Goal: Navigation & Orientation: Find specific page/section

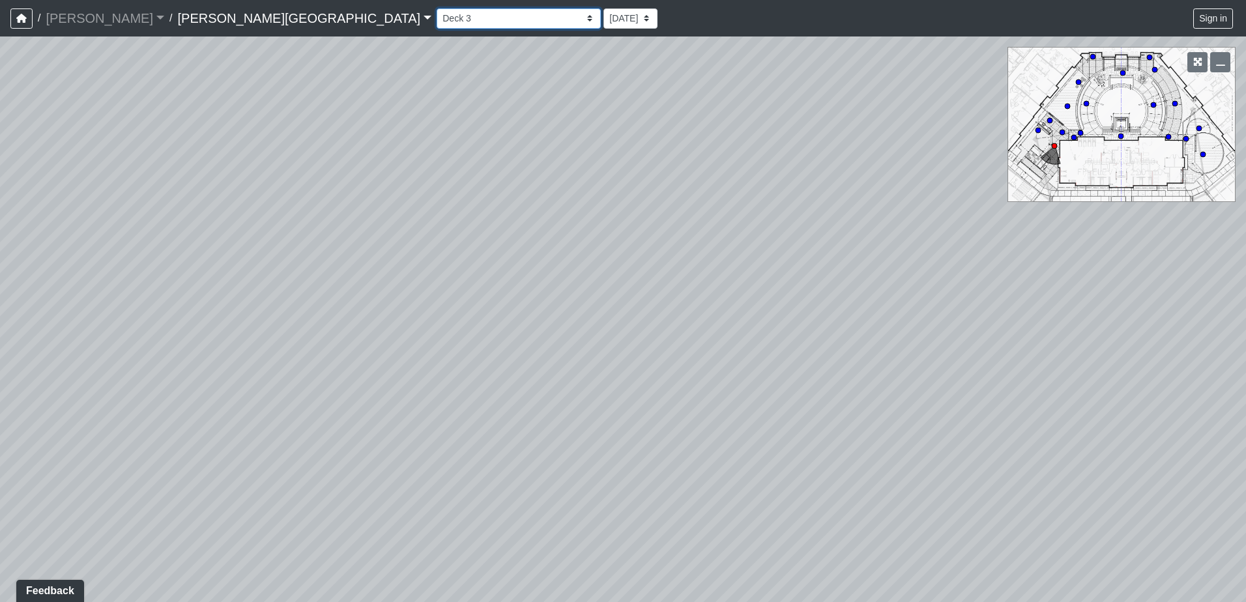
click at [437, 12] on select "Banquette Seating 1 Banquette Seating 2 Billards Lounge Billards Lounge Hallway…" at bounding box center [519, 18] width 164 height 20
click at [437, 8] on select "Banquette Seating 1 Banquette Seating 2 Billards Lounge Billards Lounge Hallway…" at bounding box center [519, 18] width 164 height 20
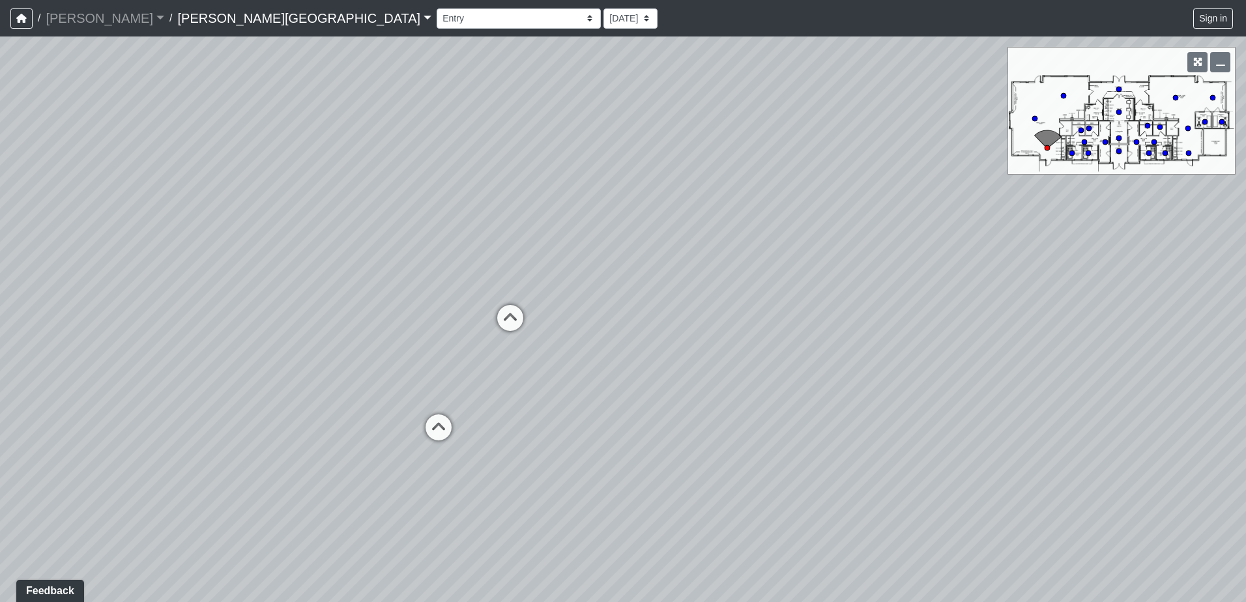
drag, startPoint x: 778, startPoint y: 286, endPoint x: 893, endPoint y: 290, distance: 114.7
click at [893, 290] on div "Loading... Deck 2 Loading... Grills 1 Loading... Deck 1 Loading... CrossFit Loa…" at bounding box center [623, 319] width 1246 height 566
drag, startPoint x: 607, startPoint y: 291, endPoint x: 848, endPoint y: 289, distance: 240.4
click at [848, 289] on div "Loading... Deck 2 Loading... Grills 1 Loading... Deck 1 Loading... CrossFit Loa…" at bounding box center [623, 319] width 1246 height 566
drag, startPoint x: 766, startPoint y: 258, endPoint x: 791, endPoint y: 264, distance: 25.4
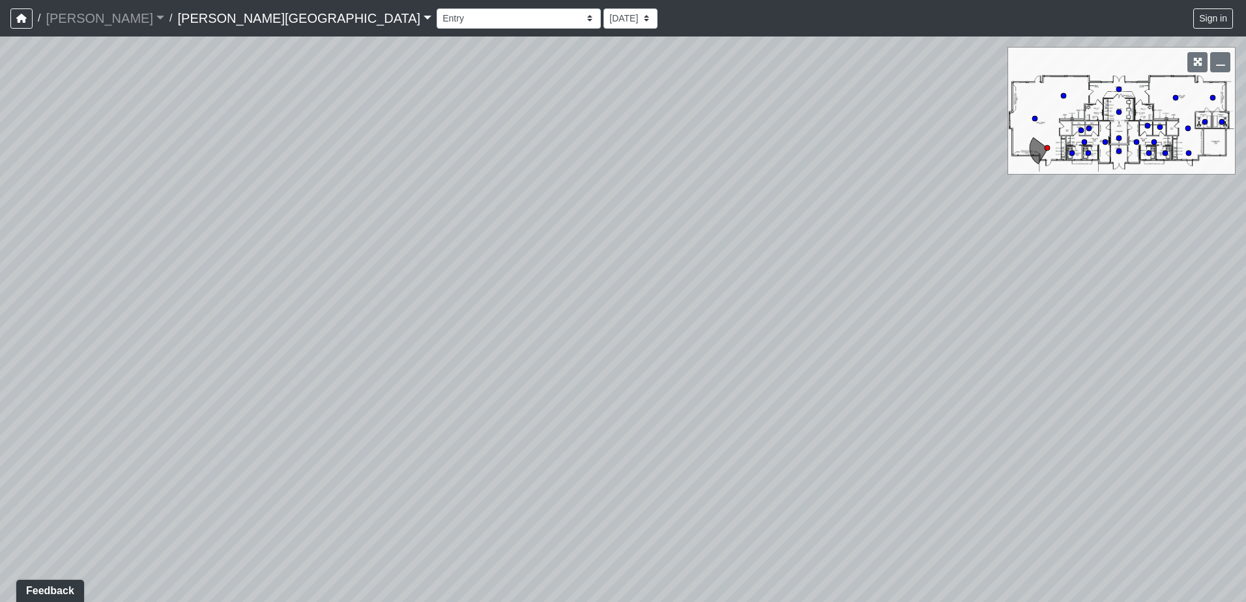
click at [973, 231] on div "Loading... Deck 2 Loading... Grills 1 Loading... Deck 1 Loading... CrossFit Loa…" at bounding box center [623, 319] width 1246 height 566
drag, startPoint x: 442, startPoint y: 265, endPoint x: 736, endPoint y: 328, distance: 301.2
click at [810, 339] on div "Loading... Deck 2 Loading... Grills 1 Loading... Deck 1 Loading... CrossFit Loa…" at bounding box center [623, 319] width 1246 height 566
drag, startPoint x: 704, startPoint y: 253, endPoint x: 321, endPoint y: 167, distance: 393.4
click at [309, 162] on div "Loading... Deck 2 Loading... Grills 1 Loading... Deck 1 Loading... CrossFit Loa…" at bounding box center [623, 319] width 1246 height 566
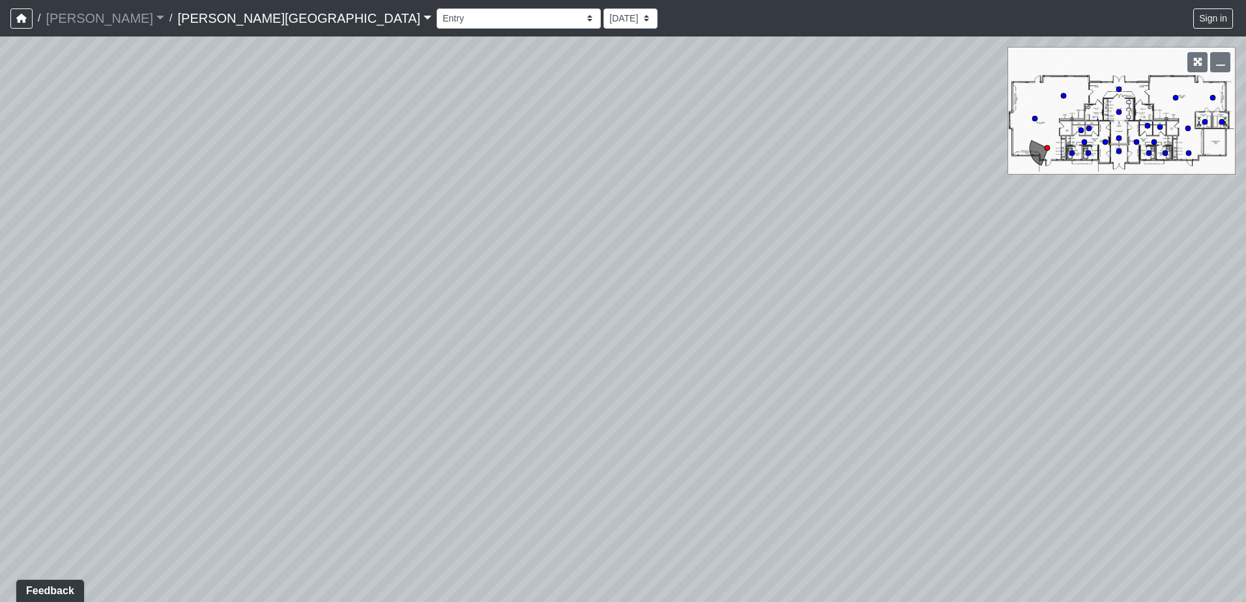
drag, startPoint x: 596, startPoint y: 231, endPoint x: 317, endPoint y: 227, distance: 278.9
click at [314, 227] on div "Loading... Deck 2 Loading... Grills 1 Loading... Deck 1 Loading... CrossFit Loa…" at bounding box center [623, 319] width 1246 height 566
drag, startPoint x: 605, startPoint y: 261, endPoint x: 592, endPoint y: 261, distance: 13.0
click at [592, 261] on div "Loading... Deck 2 Loading... Grills 1 Loading... Deck 1 Loading... CrossFit Loa…" at bounding box center [623, 319] width 1246 height 566
click at [1118, 87] on circle at bounding box center [1118, 89] width 5 height 5
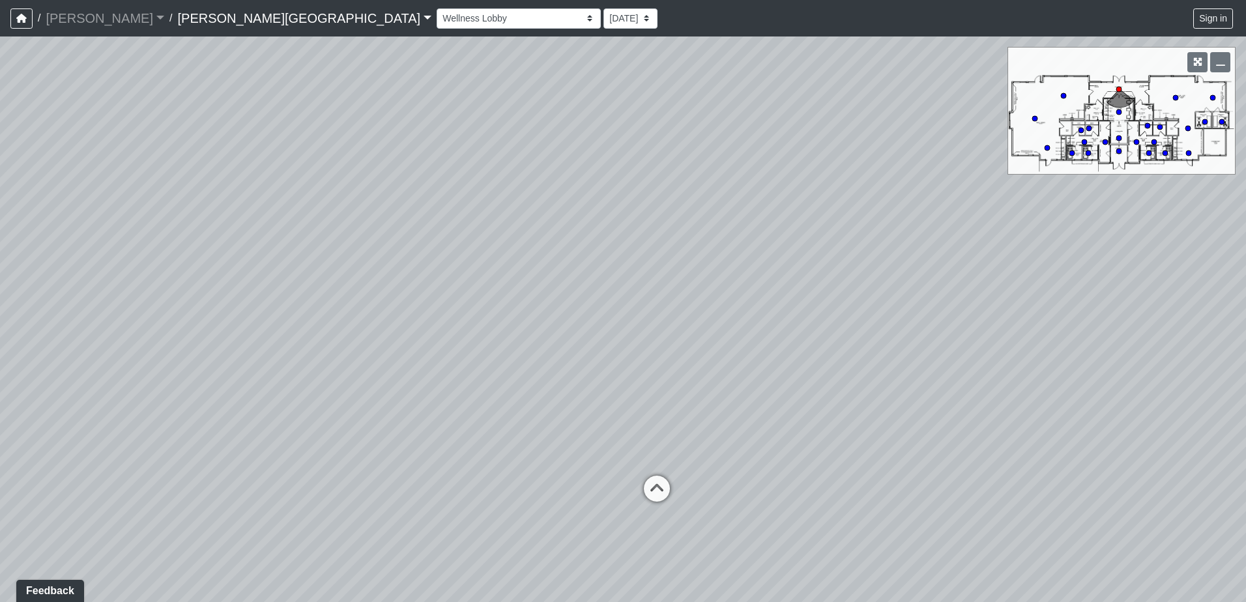
drag, startPoint x: 437, startPoint y: 266, endPoint x: 856, endPoint y: 267, distance: 419.6
click at [728, 268] on div "Loading... Deck 2 Loading... Grills 1 Loading... Deck 1 Loading... CrossFit Loa…" at bounding box center [623, 319] width 1246 height 566
drag, startPoint x: 570, startPoint y: 307, endPoint x: 871, endPoint y: 401, distance: 315.5
click at [852, 395] on div "Loading... Deck 2 Loading... Grills 1 Loading... Deck 1 Loading... CrossFit Loa…" at bounding box center [623, 319] width 1246 height 566
drag, startPoint x: 633, startPoint y: 352, endPoint x: 707, endPoint y: 180, distance: 186.5
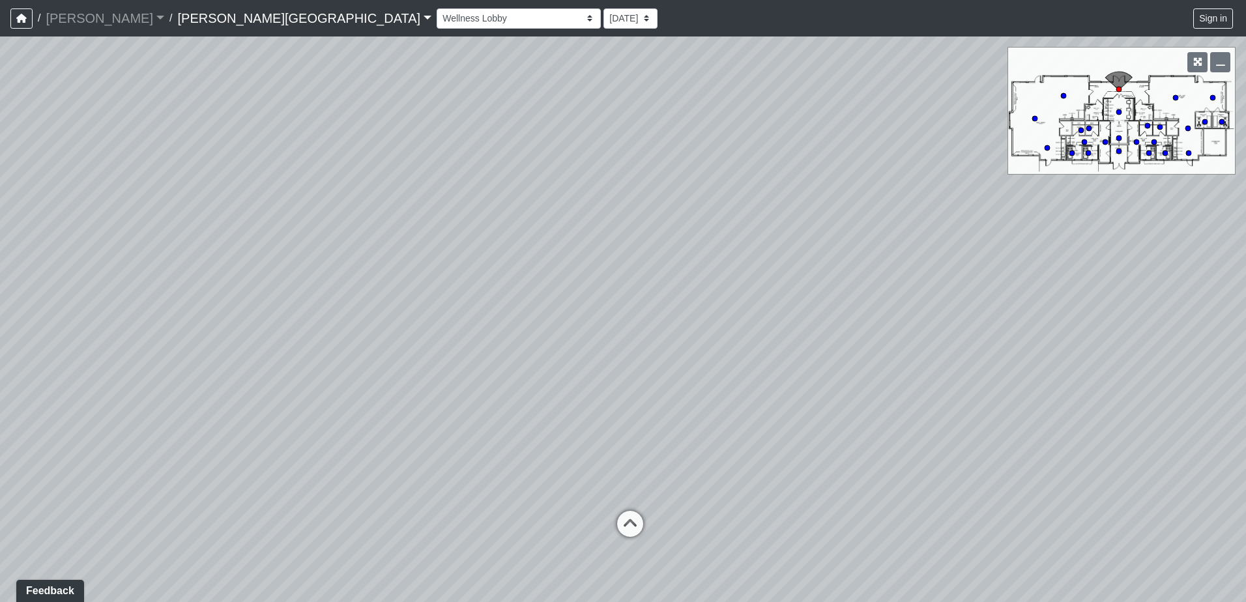
click at [711, 199] on div "Loading... Deck 2 Loading... Grills 1 Loading... Deck 1 Loading... CrossFit Loa…" at bounding box center [623, 319] width 1246 height 566
drag, startPoint x: 670, startPoint y: 228, endPoint x: 675, endPoint y: 386, distance: 157.7
click at [674, 390] on div "Loading... Deck 2 Loading... Grills 1 Loading... Deck 1 Loading... CrossFit Loa…" at bounding box center [623, 319] width 1246 height 566
drag, startPoint x: 675, startPoint y: 313, endPoint x: 671, endPoint y: 165, distance: 147.3
click at [681, 204] on div "Loading... Deck 2 Loading... Grills 1 Loading... Deck 1 Loading... CrossFit Loa…" at bounding box center [623, 319] width 1246 height 566
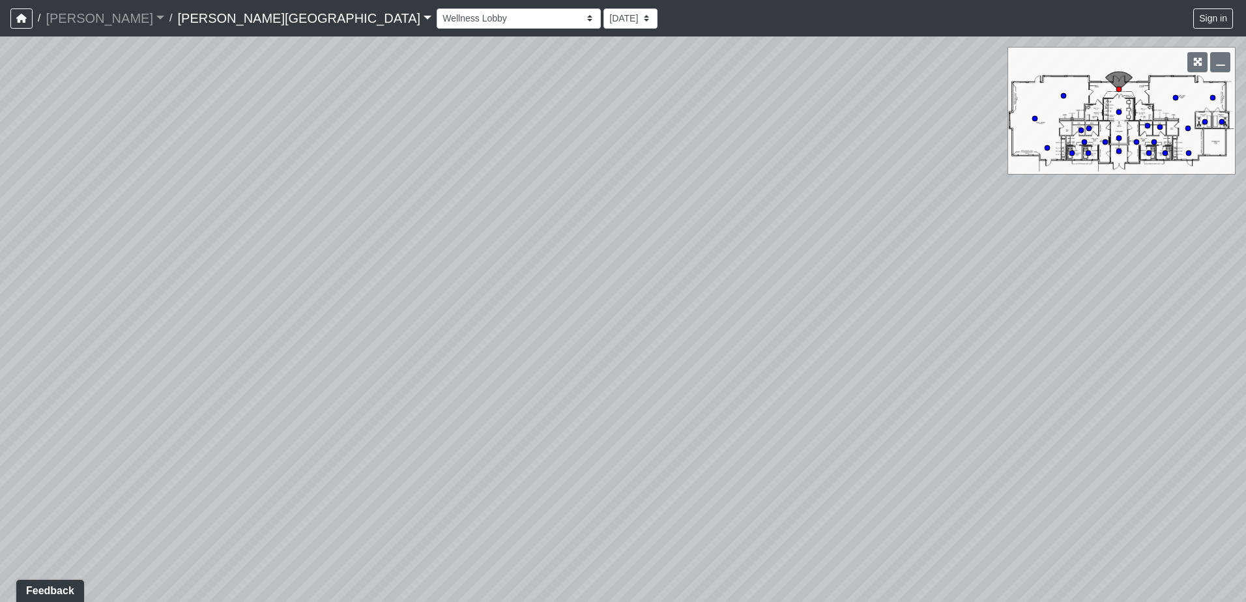
drag, startPoint x: 741, startPoint y: 179, endPoint x: 744, endPoint y: 334, distance: 155.7
click at [744, 334] on div "Loading... Deck 2 Loading... Grills 1 Loading... Deck 1 Loading... CrossFit Loa…" at bounding box center [623, 319] width 1246 height 566
click at [1119, 150] on circle at bounding box center [1118, 151] width 5 height 5
select select "rodTpSzPchY2evnjCBX7CY"
drag, startPoint x: 920, startPoint y: 305, endPoint x: 364, endPoint y: 235, distance: 560.2
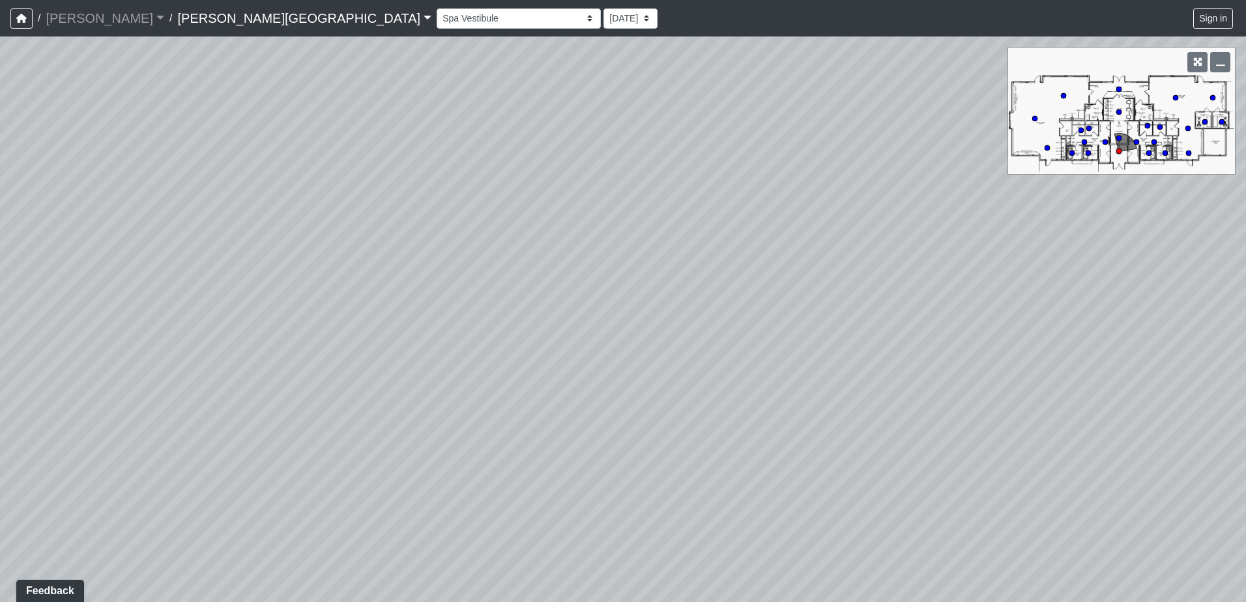
click at [471, 260] on div "Loading... Deck 2 Loading... Grills 1 Loading... Deck 1 Loading... CrossFit Loa…" at bounding box center [623, 319] width 1246 height 566
drag, startPoint x: 716, startPoint y: 270, endPoint x: 412, endPoint y: 270, distance: 303.6
click at [412, 270] on div "Loading... Deck 2 Loading... Grills 1 Loading... Deck 1 Loading... CrossFit Loa…" at bounding box center [623, 319] width 1246 height 566
drag, startPoint x: 503, startPoint y: 235, endPoint x: 515, endPoint y: 336, distance: 101.1
click at [515, 337] on div "Loading... Deck 2 Loading... Grills 1 Loading... Deck 1 Loading... CrossFit Loa…" at bounding box center [623, 319] width 1246 height 566
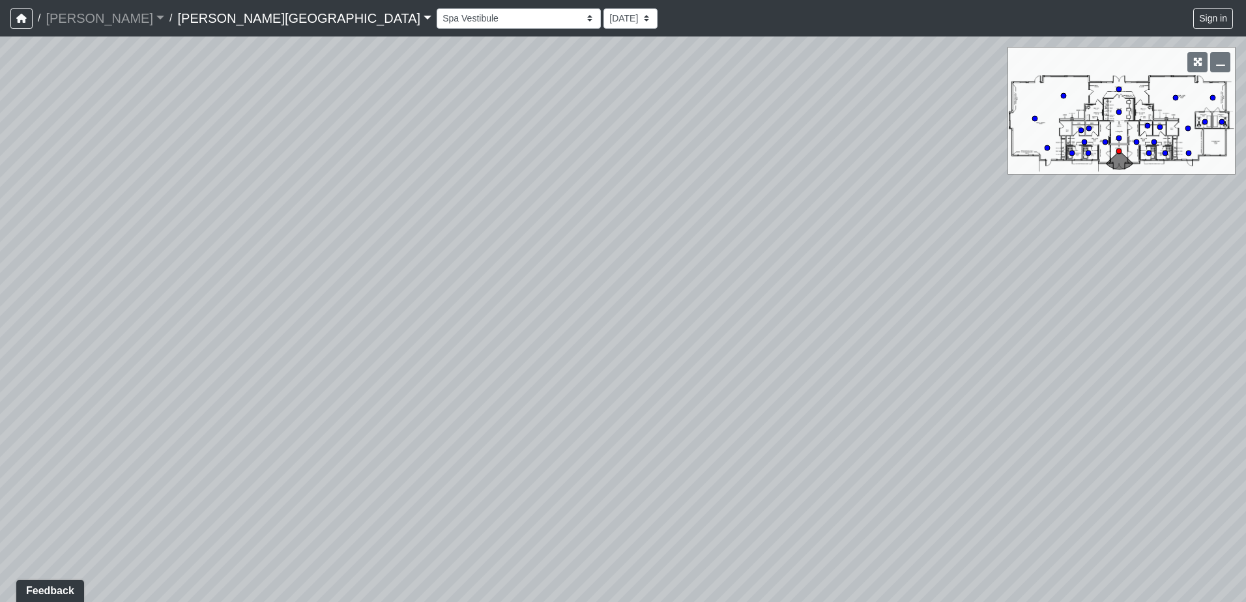
click at [560, 293] on div "Loading... Deck 2 Loading... Grills 1 Loading... Deck 1 Loading... CrossFit Loa…" at bounding box center [623, 319] width 1246 height 566
drag, startPoint x: 622, startPoint y: 274, endPoint x: 633, endPoint y: 210, distance: 64.8
click at [633, 210] on div "Loading... Deck 2 Loading... Grills 1 Loading... Deck 1 Loading... CrossFit Loa…" at bounding box center [623, 319] width 1246 height 566
click at [655, 223] on div "Loading... Deck 2 Loading... Grills 1 Loading... Deck 1 Loading... CrossFit Loa…" at bounding box center [623, 319] width 1246 height 566
